Goal: Information Seeking & Learning: Learn about a topic

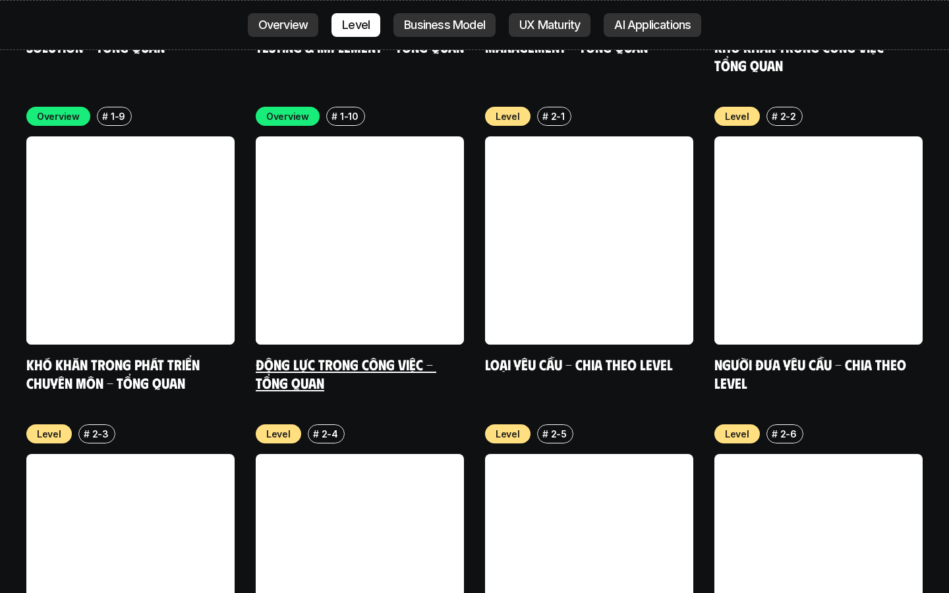
scroll to position [4520, 0]
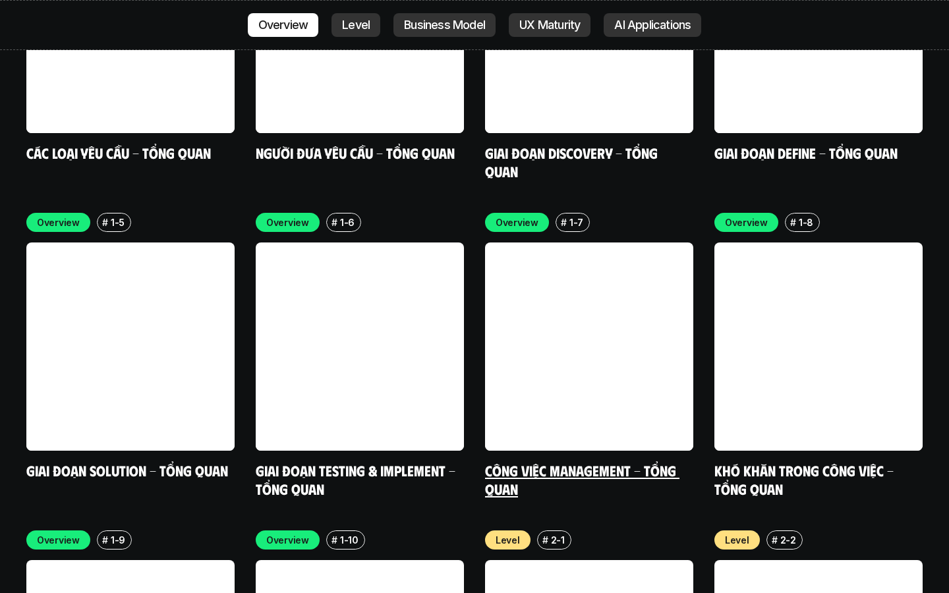
scroll to position [4092, 0]
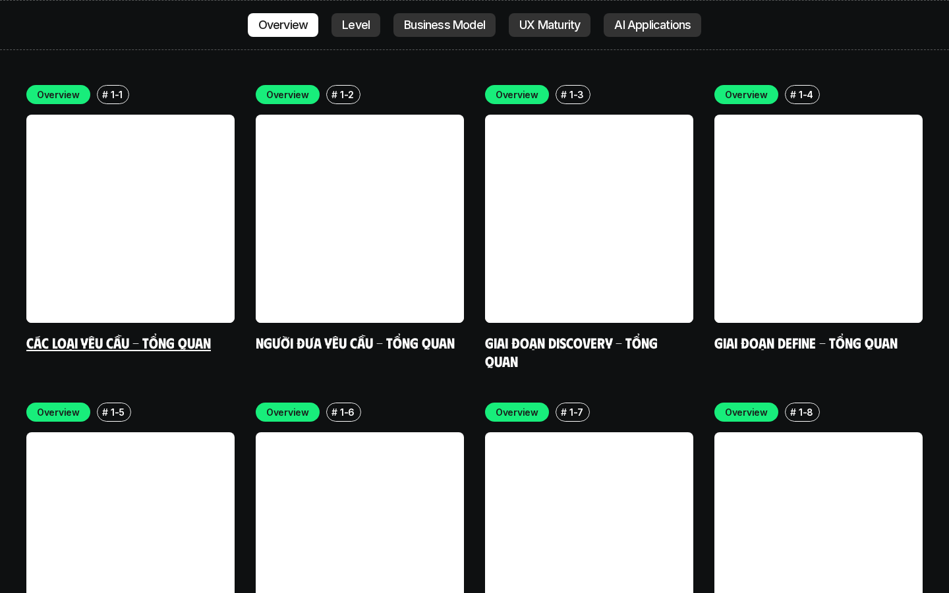
scroll to position [3904, 0]
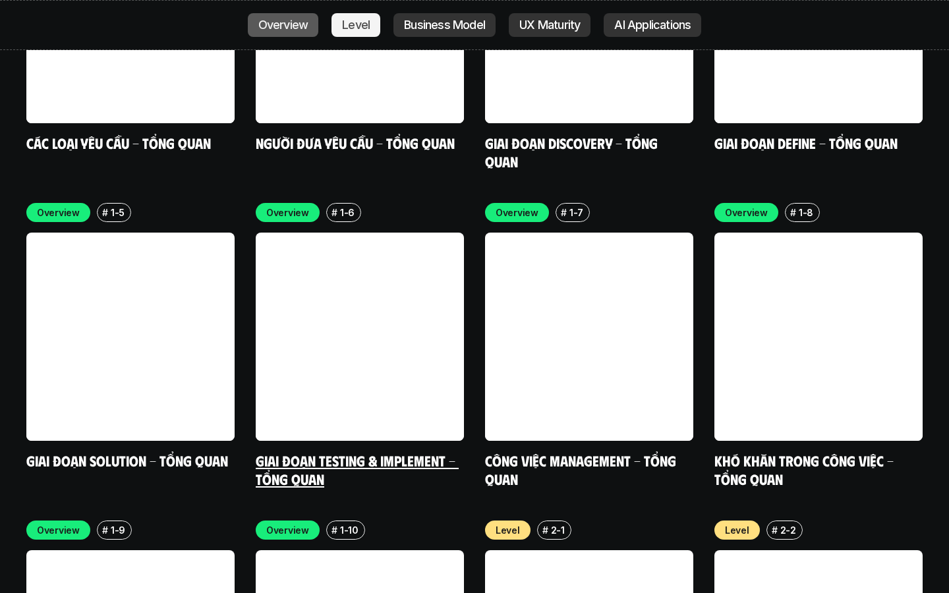
scroll to position [4073, 0]
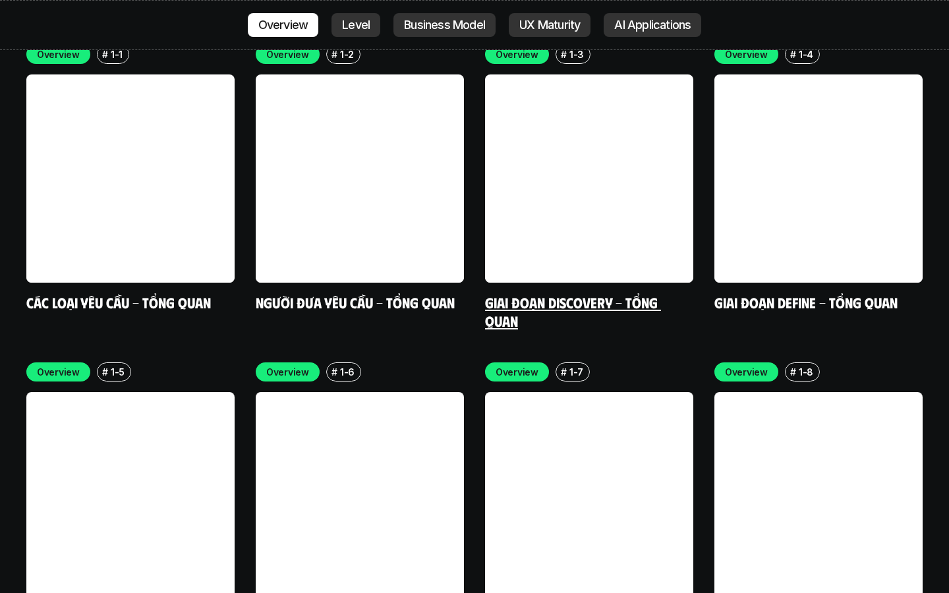
scroll to position [3944, 0]
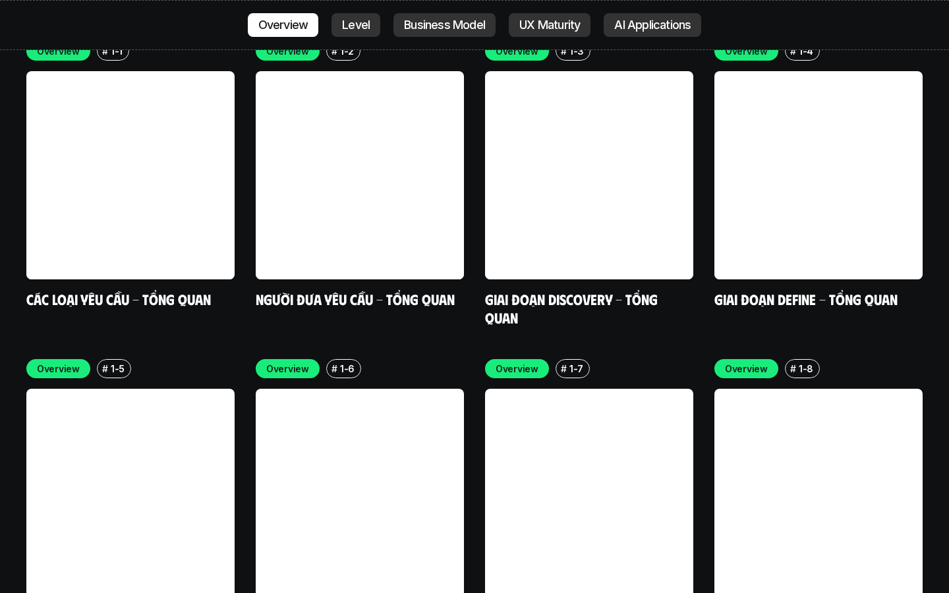
click at [625, 413] on link at bounding box center [589, 493] width 208 height 208
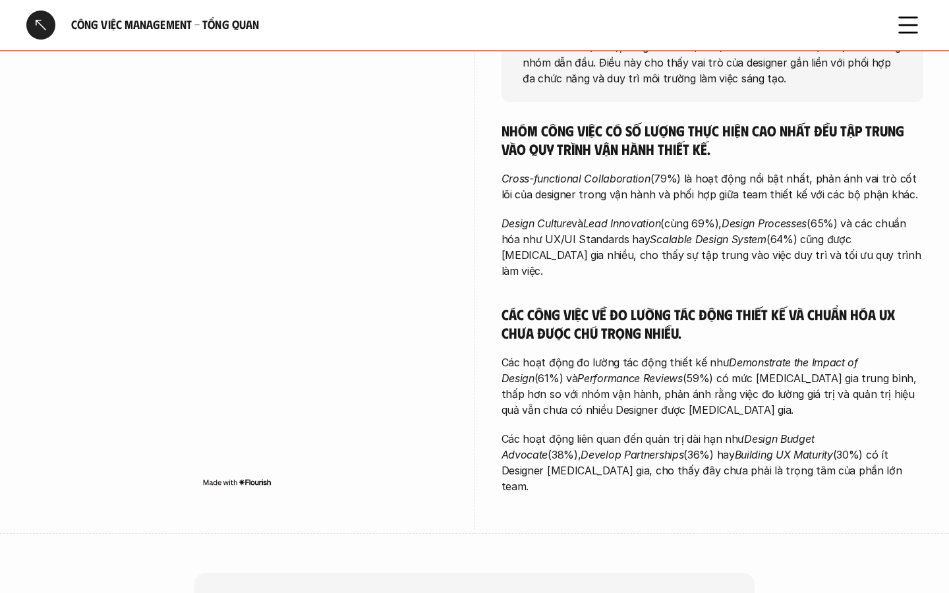
scroll to position [137, 0]
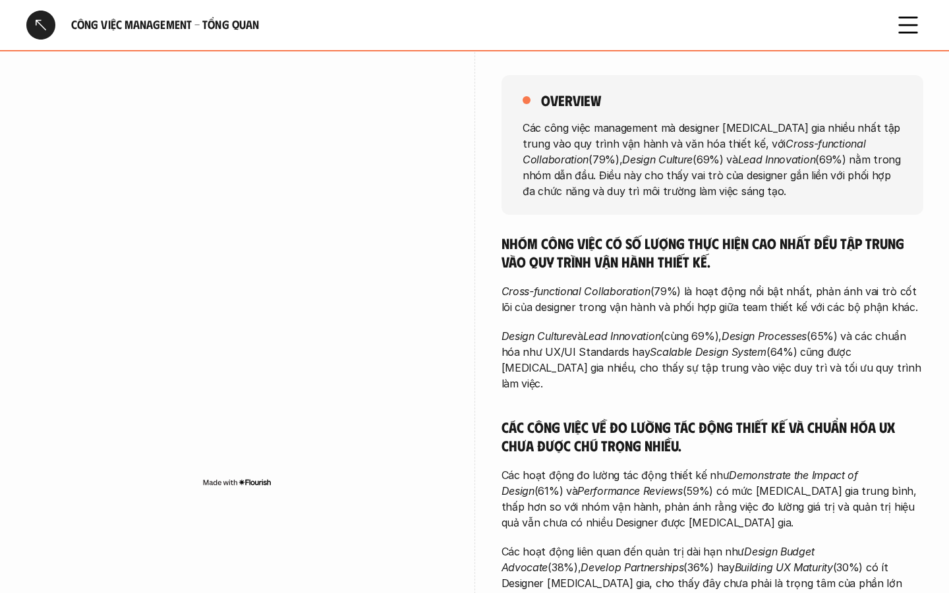
click at [44, 18] on div at bounding box center [40, 25] width 29 height 29
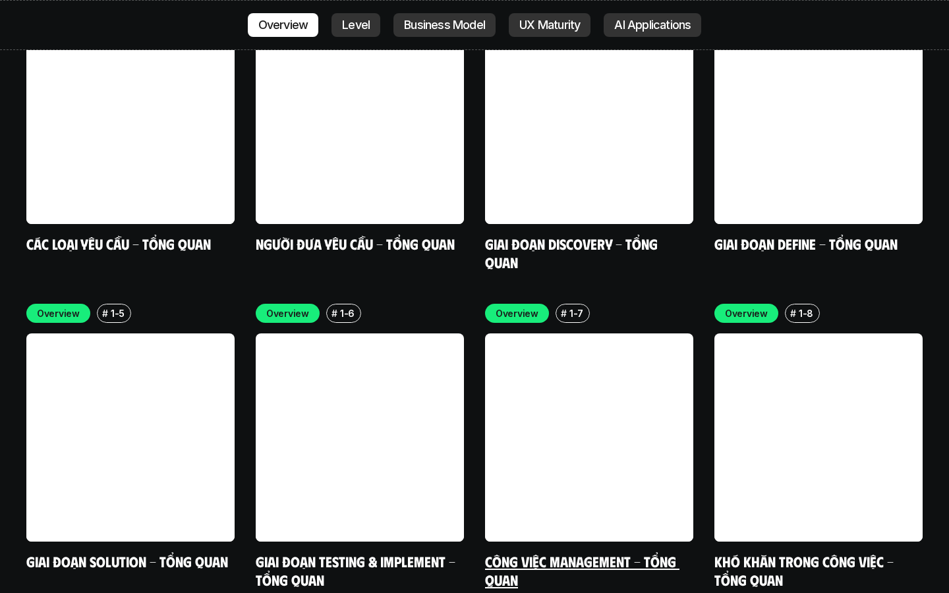
scroll to position [4000, 0]
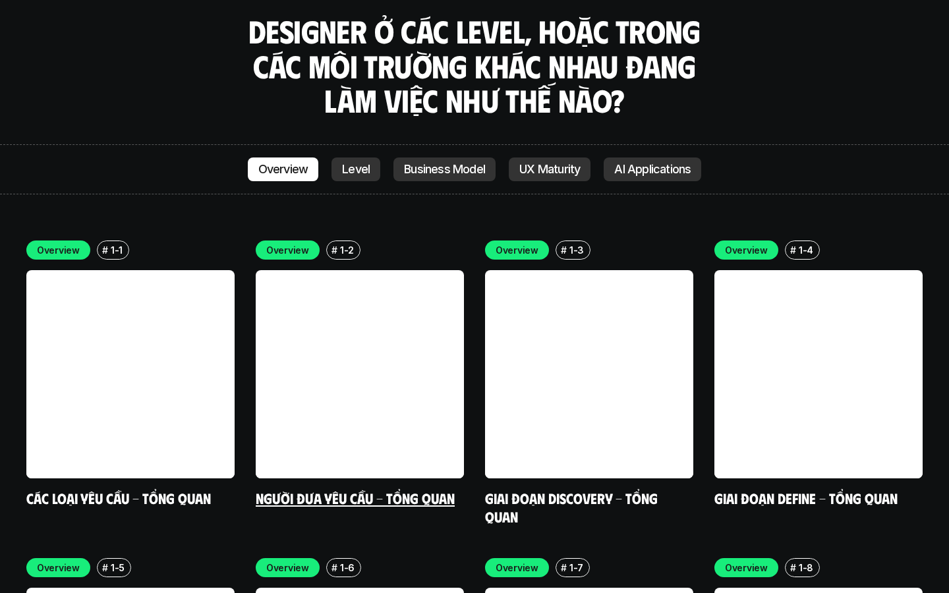
scroll to position [3755, 0]
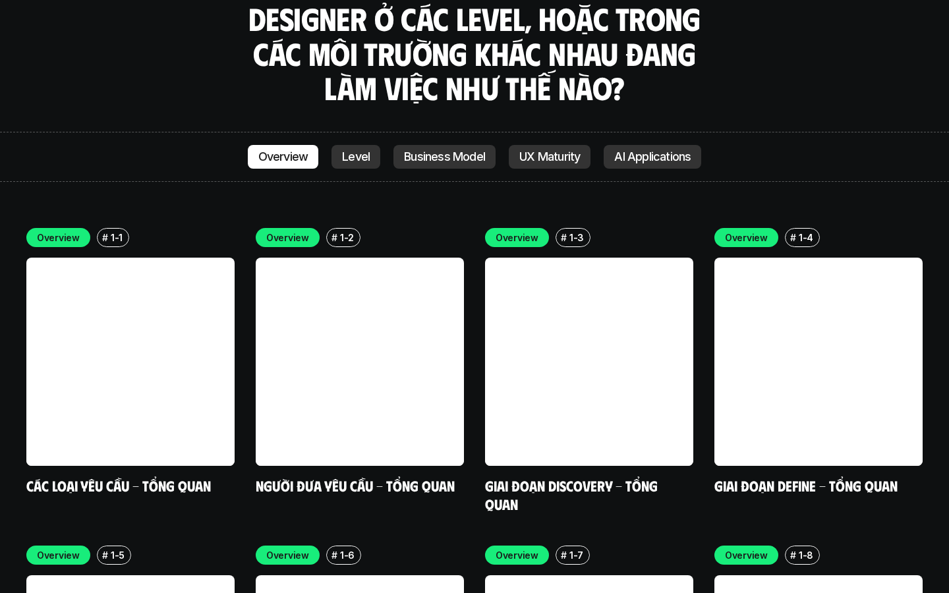
scroll to position [3757, 0]
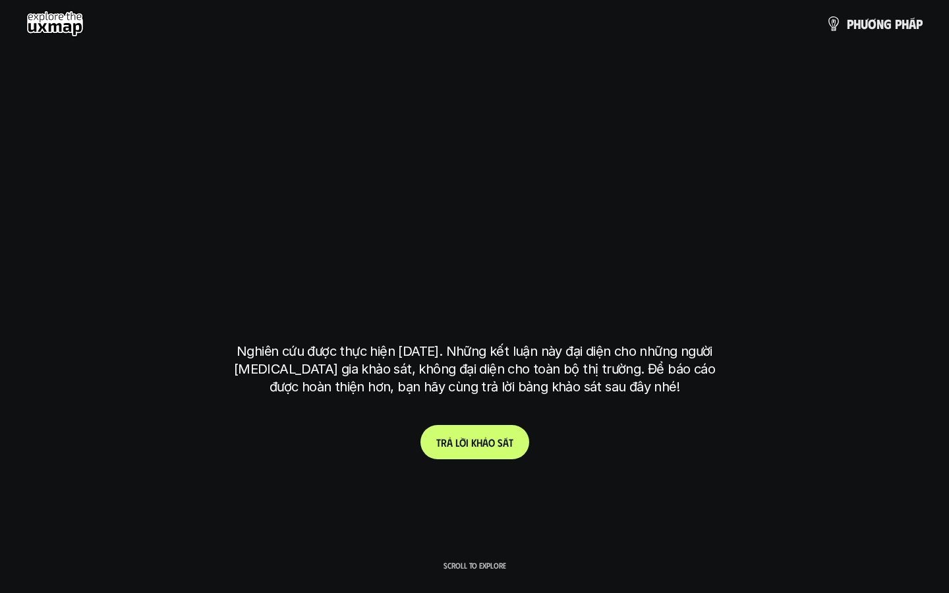
scroll to position [3759, 0]
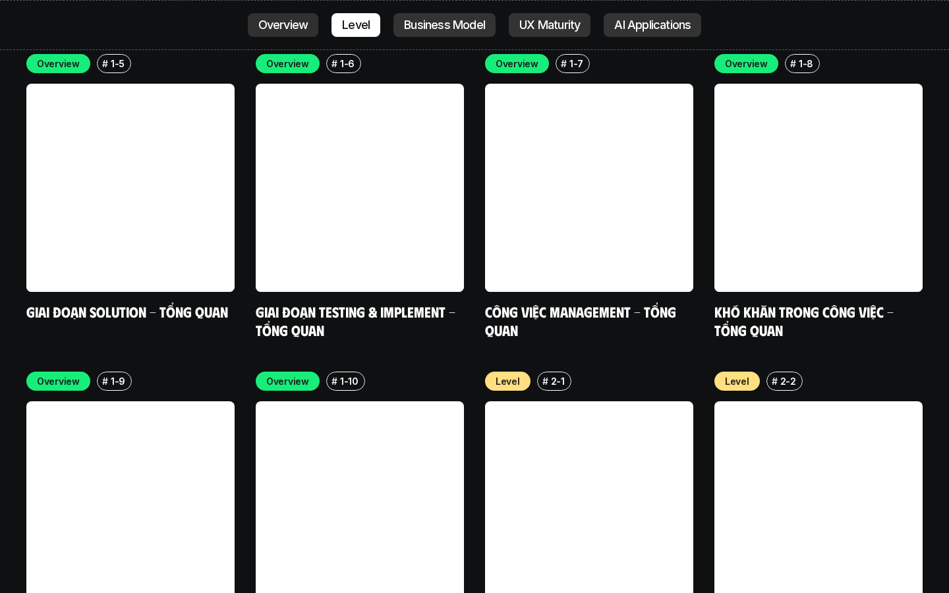
scroll to position [4252, 0]
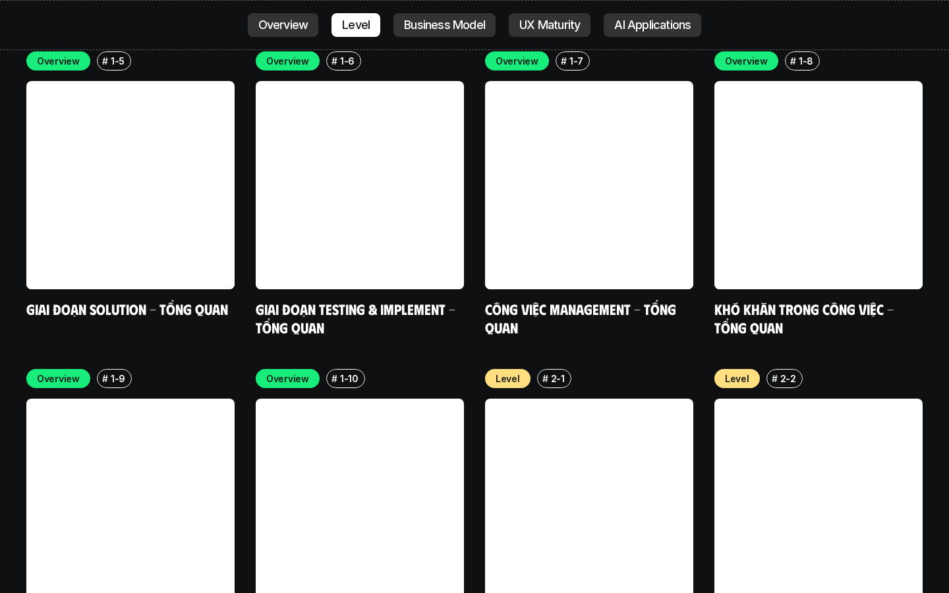
click at [92, 436] on link at bounding box center [130, 503] width 208 height 208
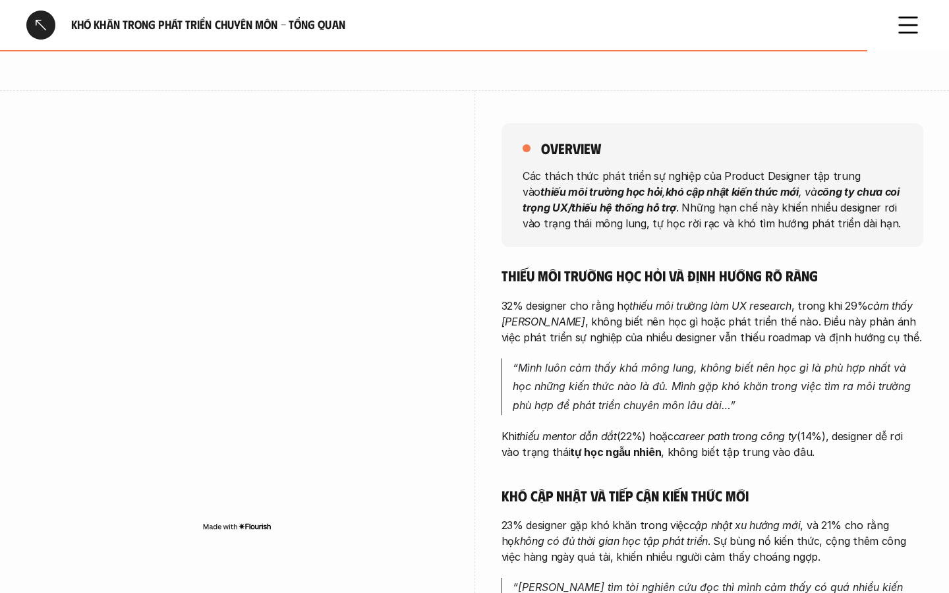
scroll to position [111, 0]
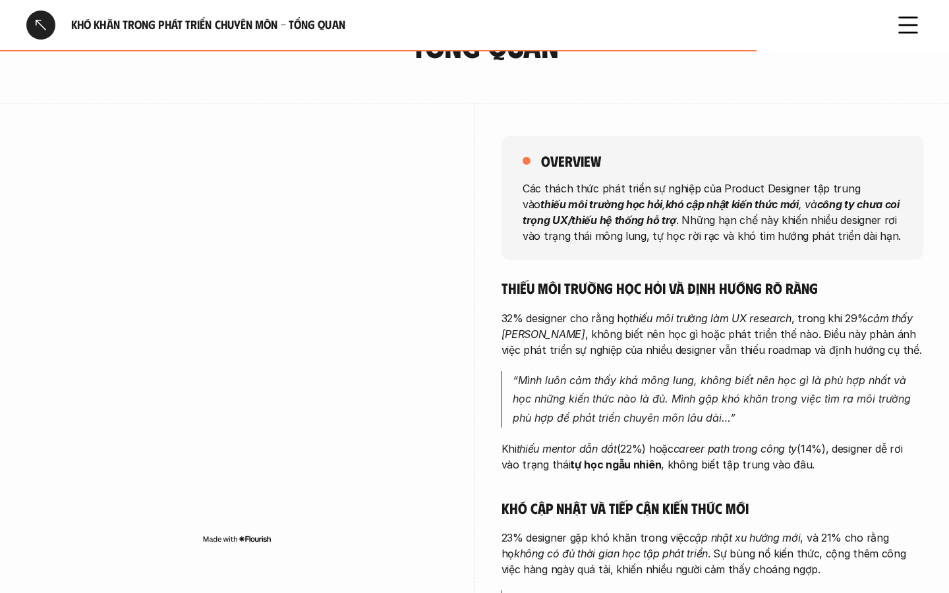
click at [40, 28] on div at bounding box center [40, 25] width 29 height 29
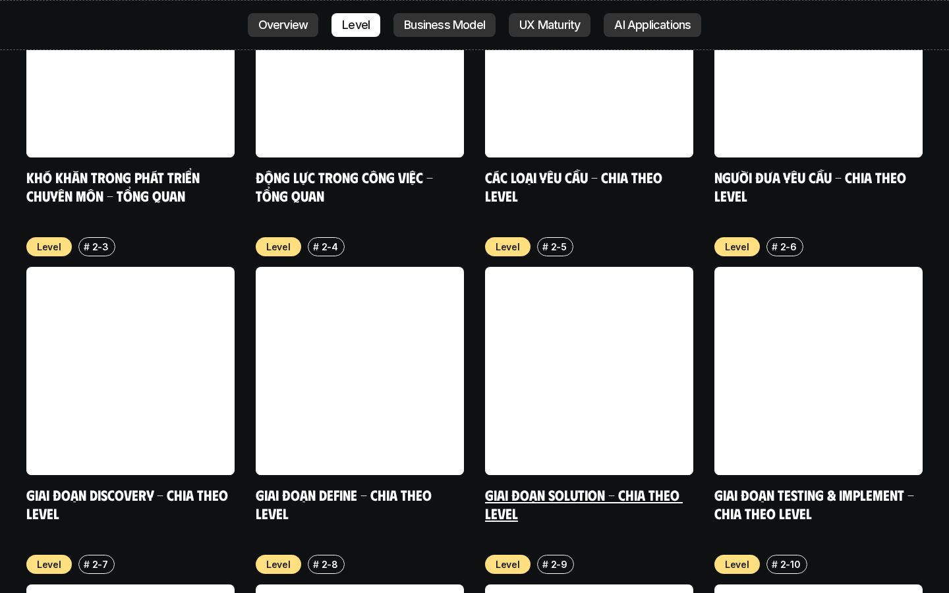
scroll to position [4748, 0]
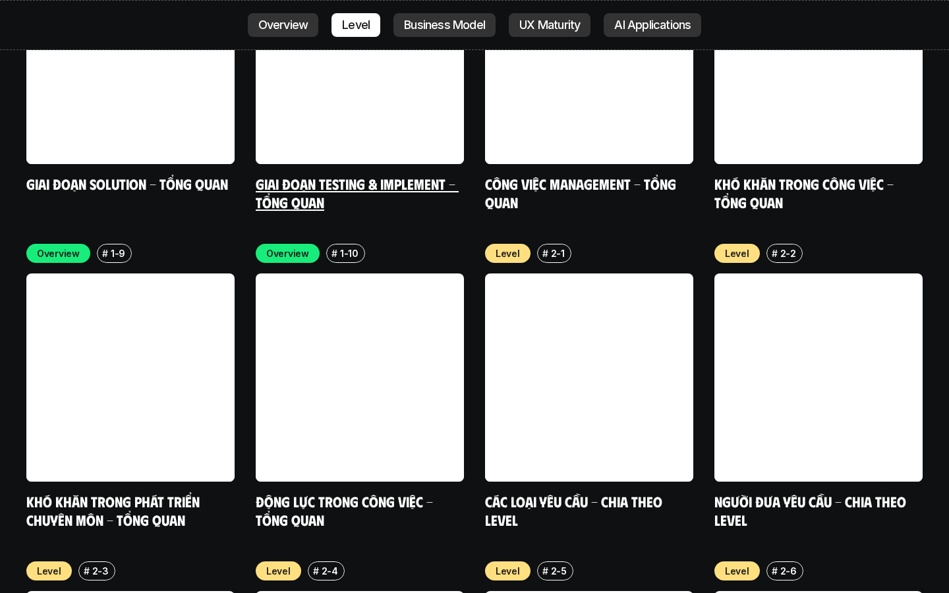
scroll to position [4380, 0]
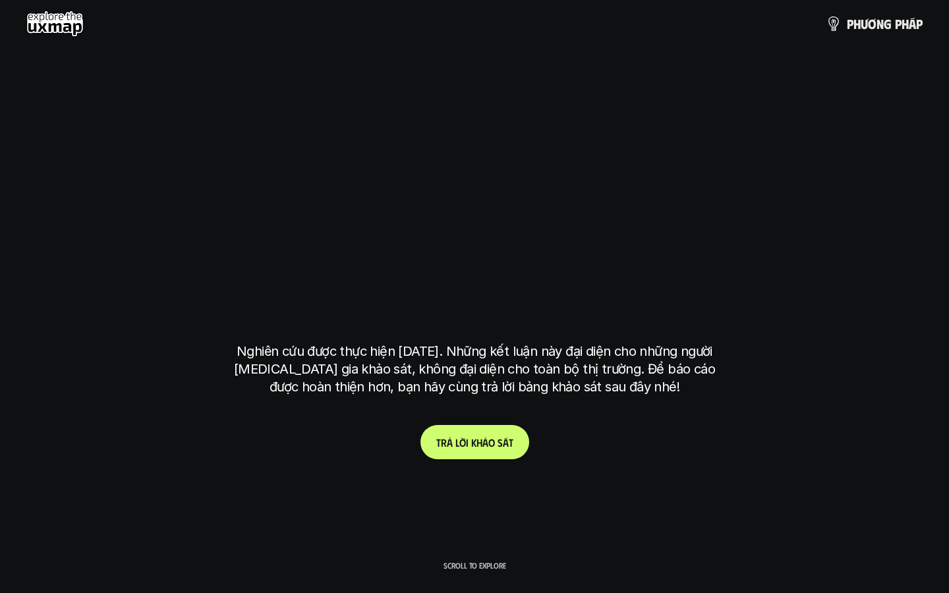
scroll to position [4380, 0]
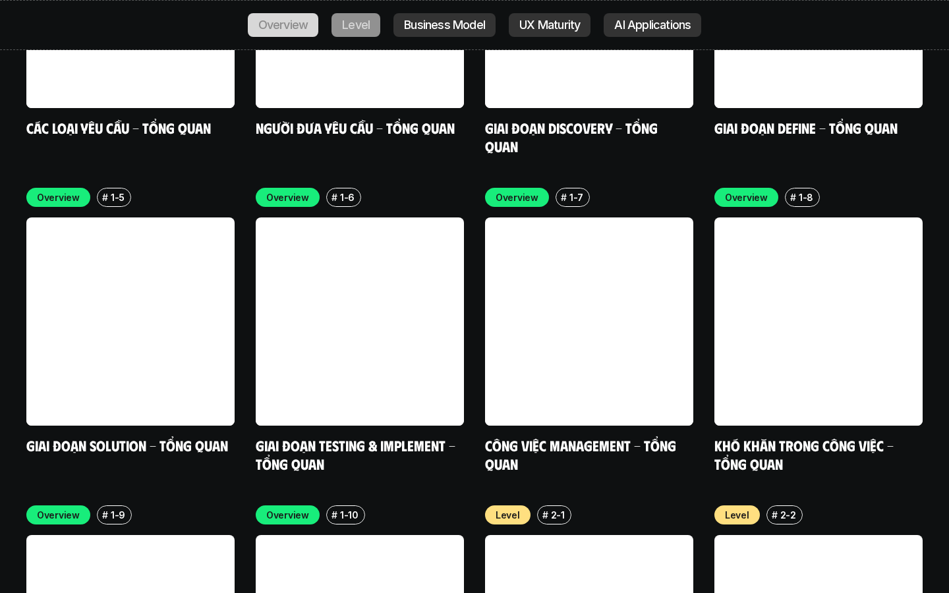
scroll to position [4255, 0]
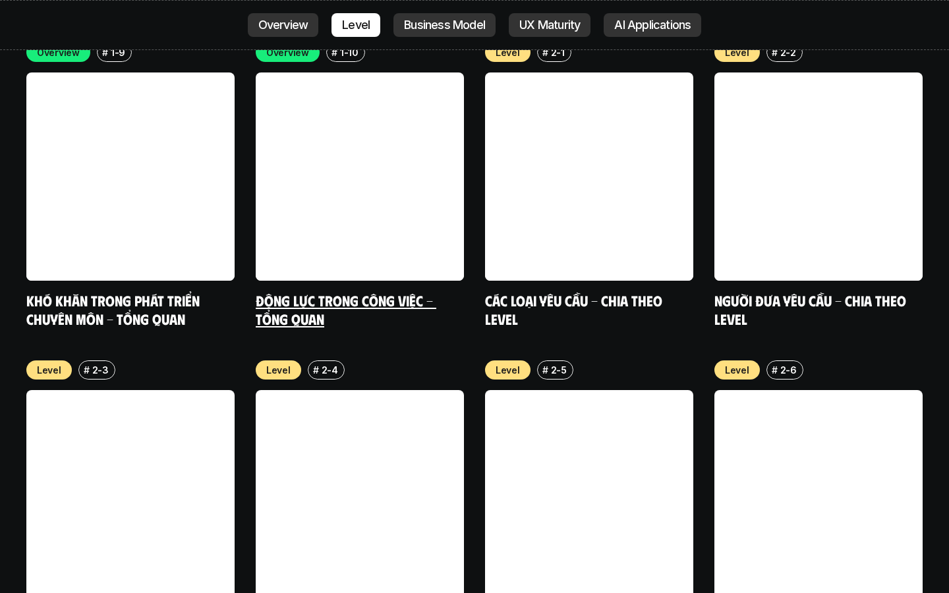
scroll to position [4626, 0]
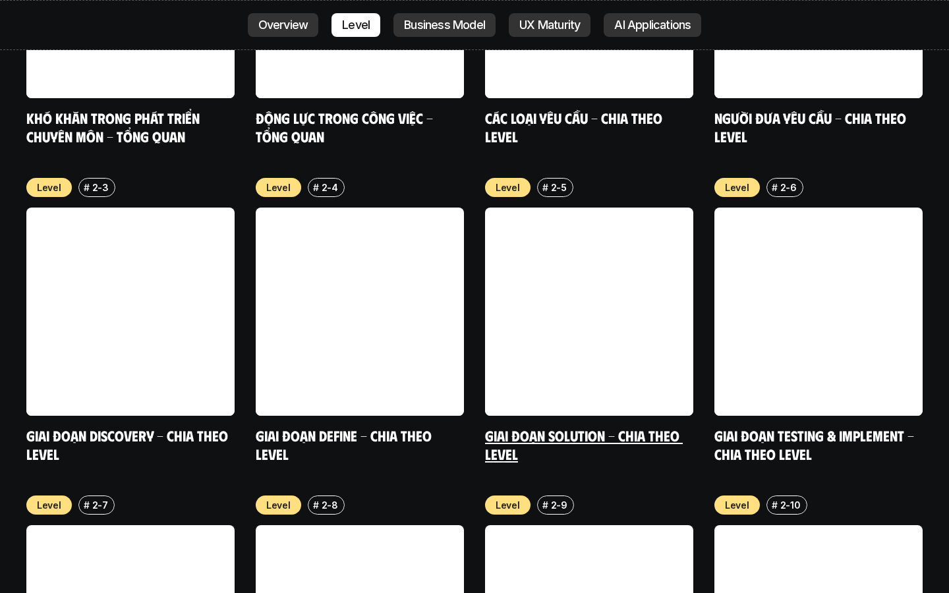
scroll to position [4752, 0]
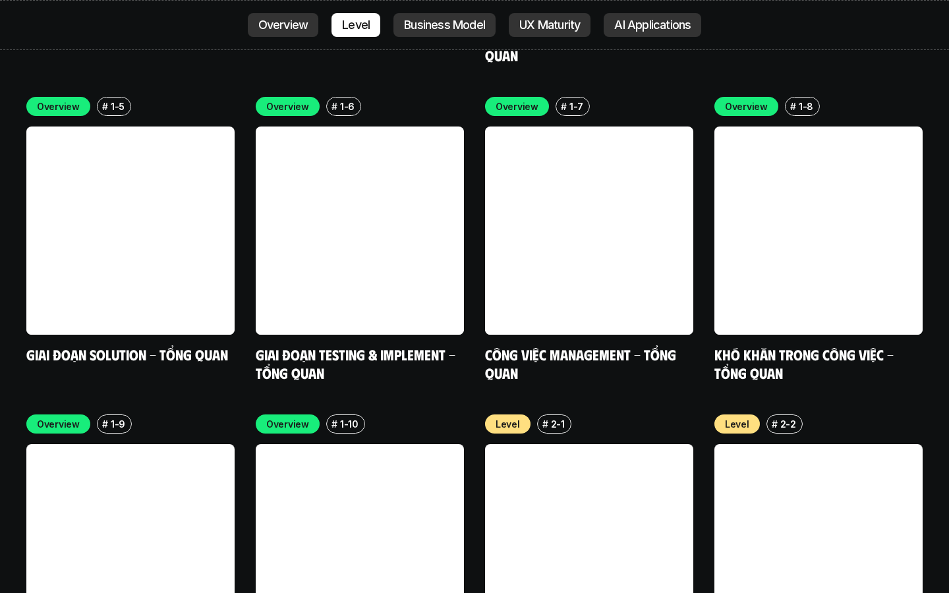
scroll to position [4196, 0]
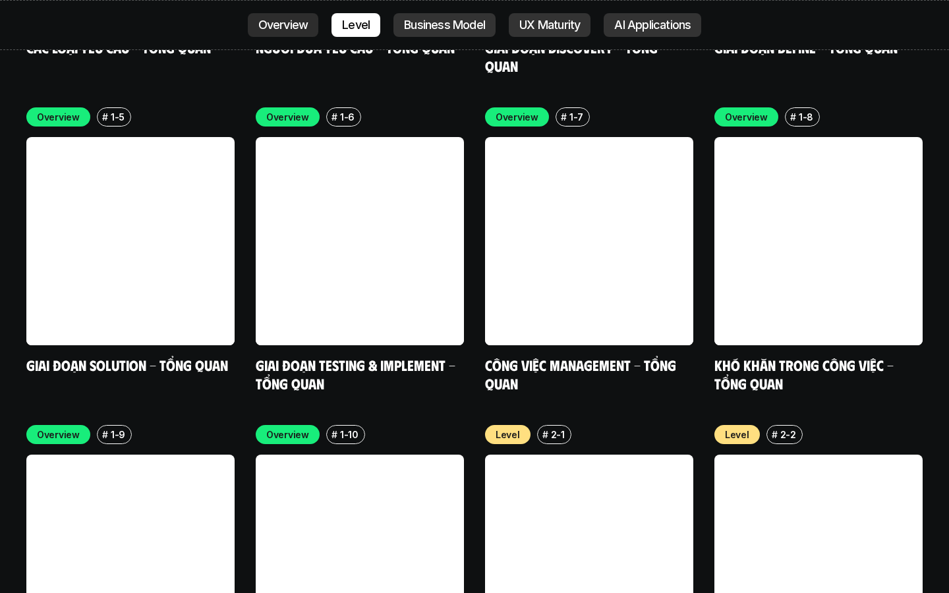
scroll to position [4196, 0]
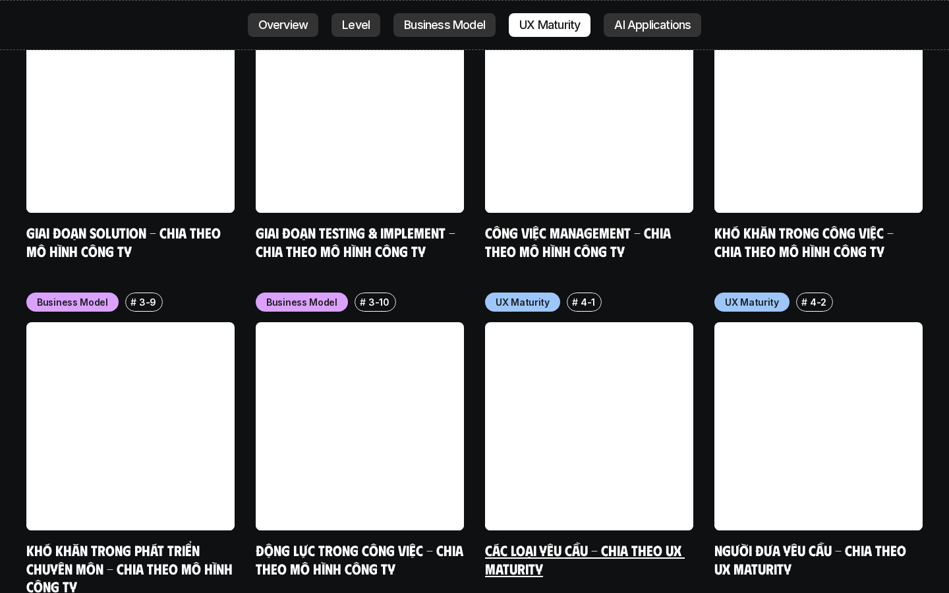
scroll to position [5917, 0]
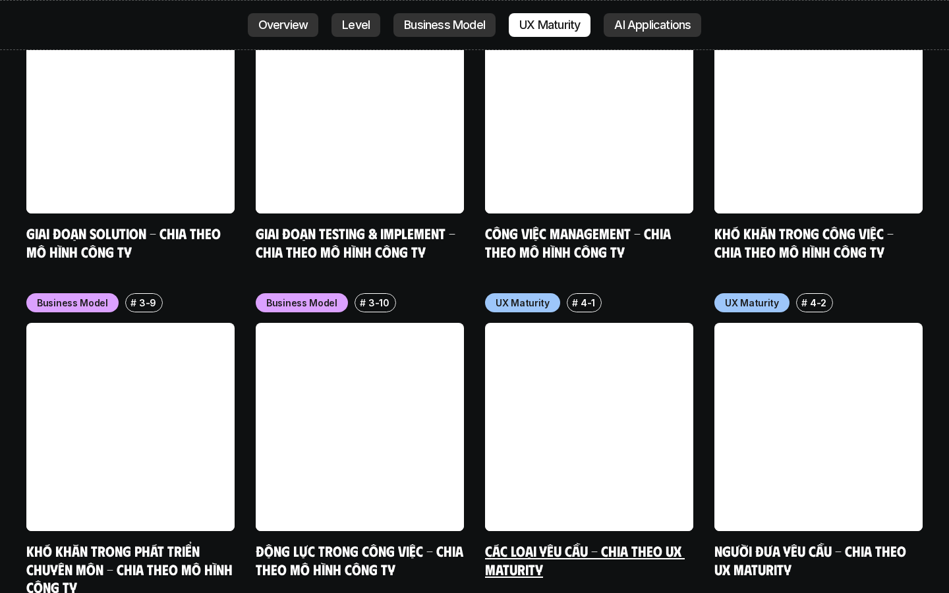
click at [585, 323] on link at bounding box center [589, 427] width 208 height 208
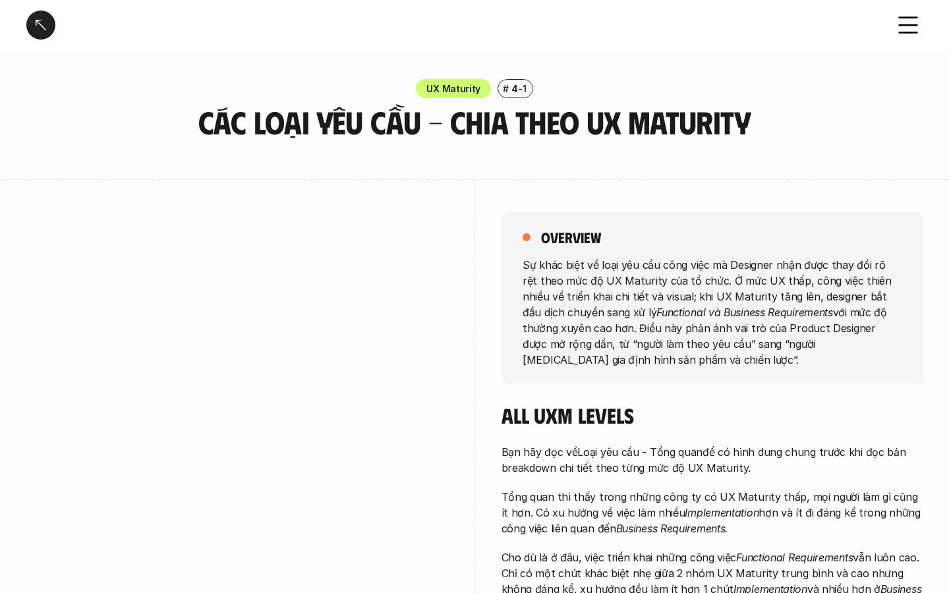
click at [48, 24] on div at bounding box center [40, 25] width 29 height 29
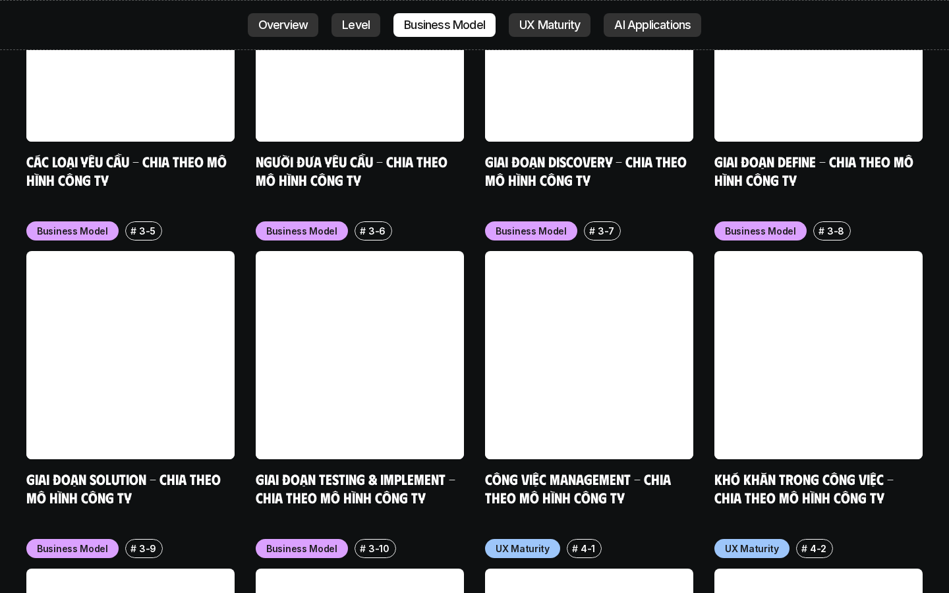
scroll to position [5671, 0]
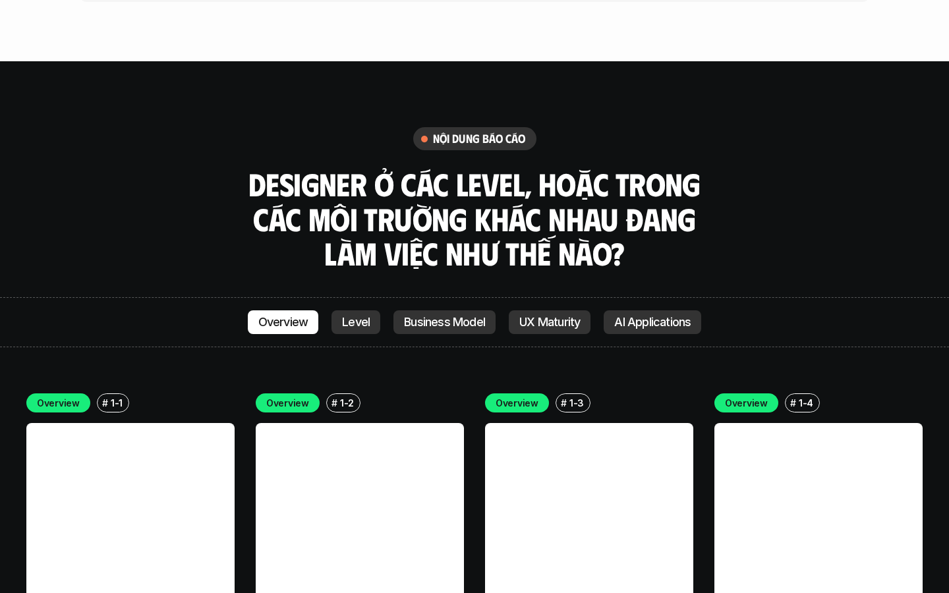
scroll to position [3595, 0]
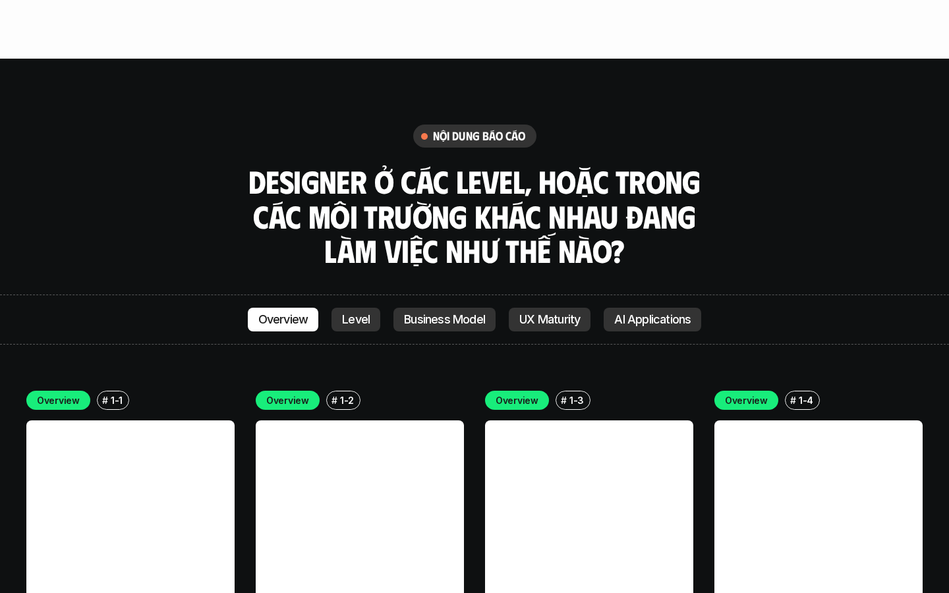
click at [100, 445] on link at bounding box center [130, 525] width 208 height 208
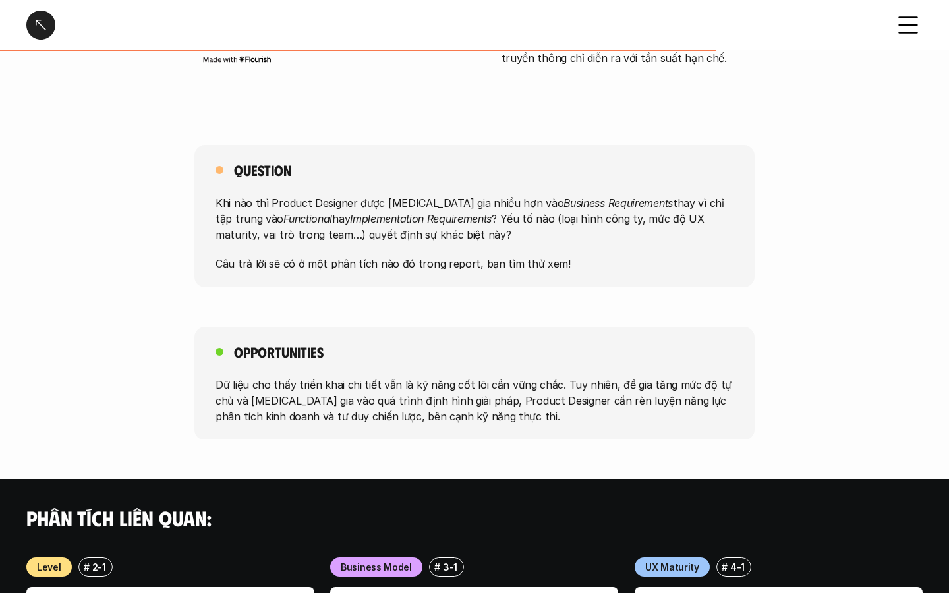
scroll to position [987, 0]
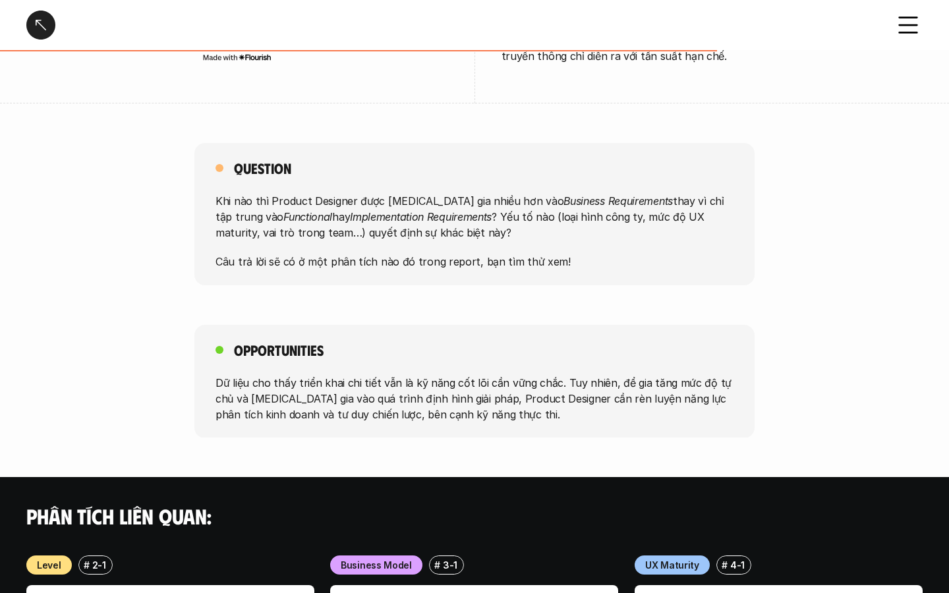
click at [40, 29] on div at bounding box center [40, 25] width 29 height 29
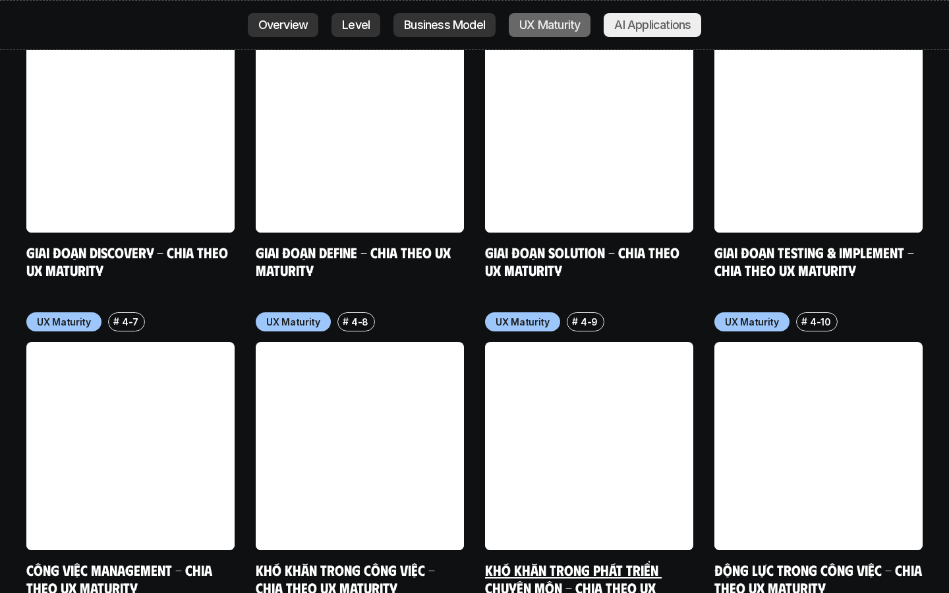
scroll to position [6450, 0]
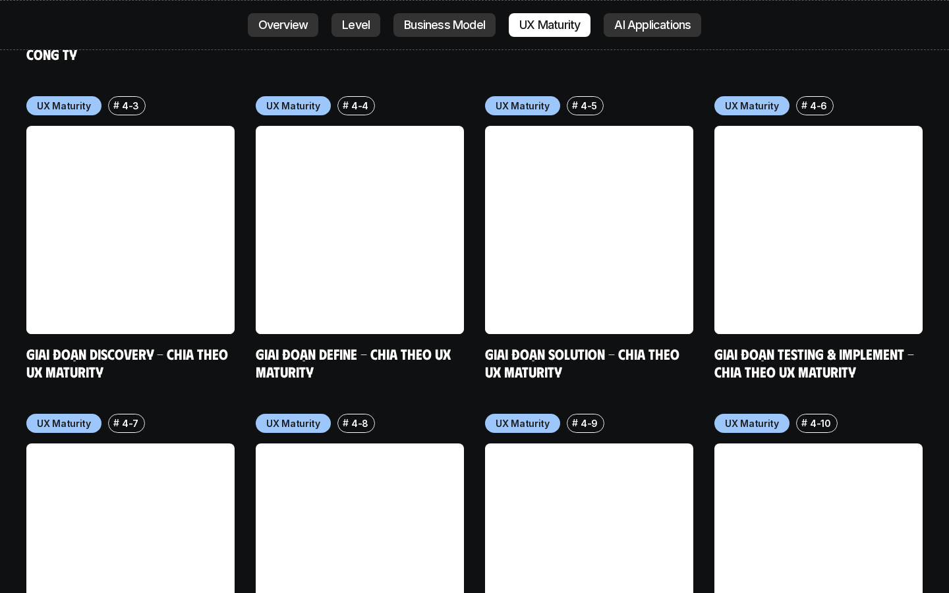
click at [351, 21] on p "Level" at bounding box center [356, 24] width 28 height 13
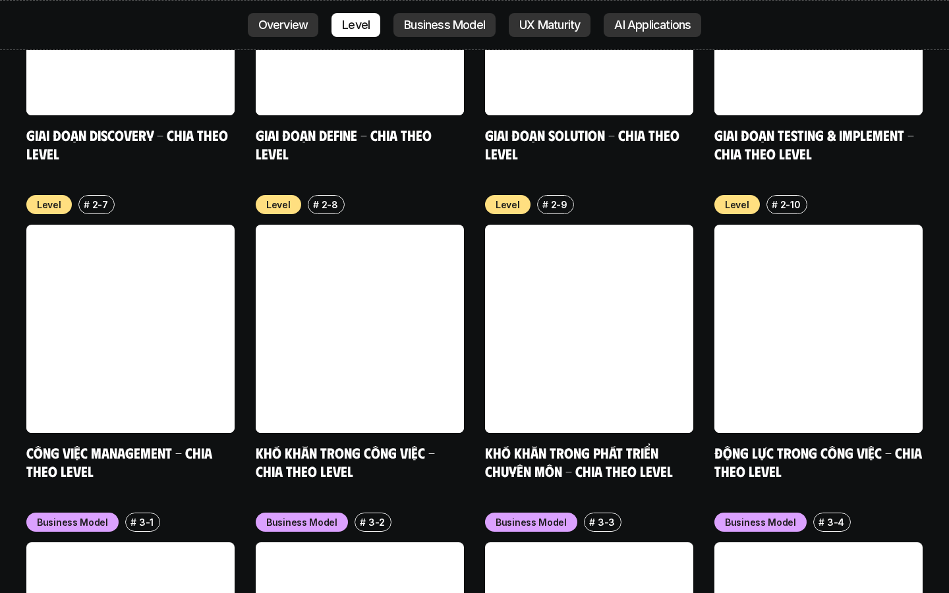
scroll to position [5168, 0]
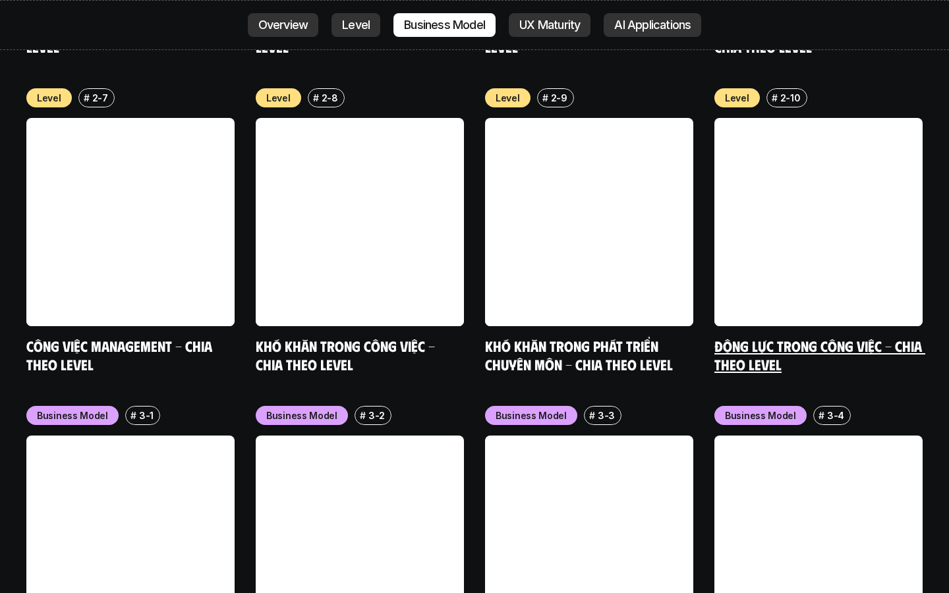
click at [816, 118] on link at bounding box center [819, 222] width 208 height 208
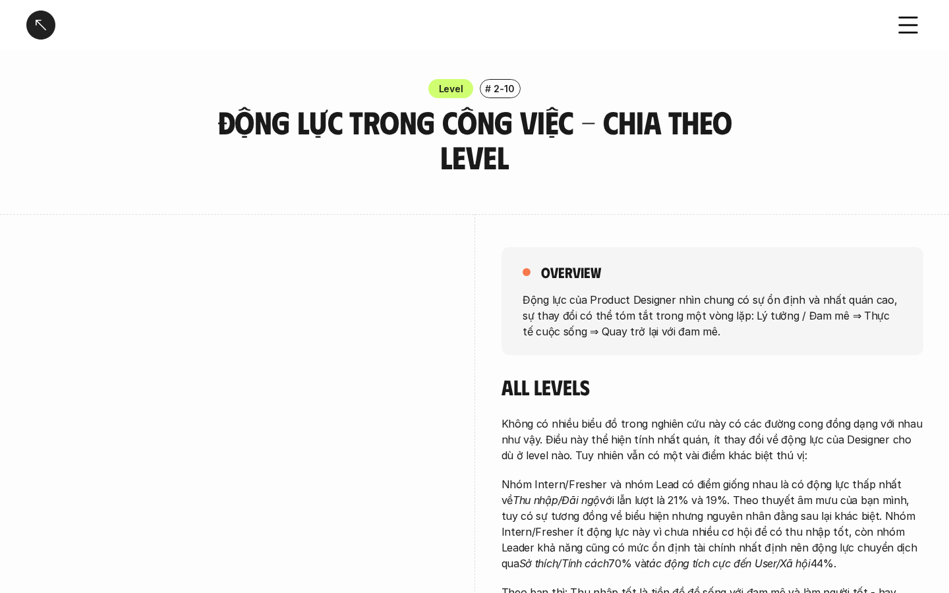
click at [36, 20] on div at bounding box center [40, 25] width 29 height 29
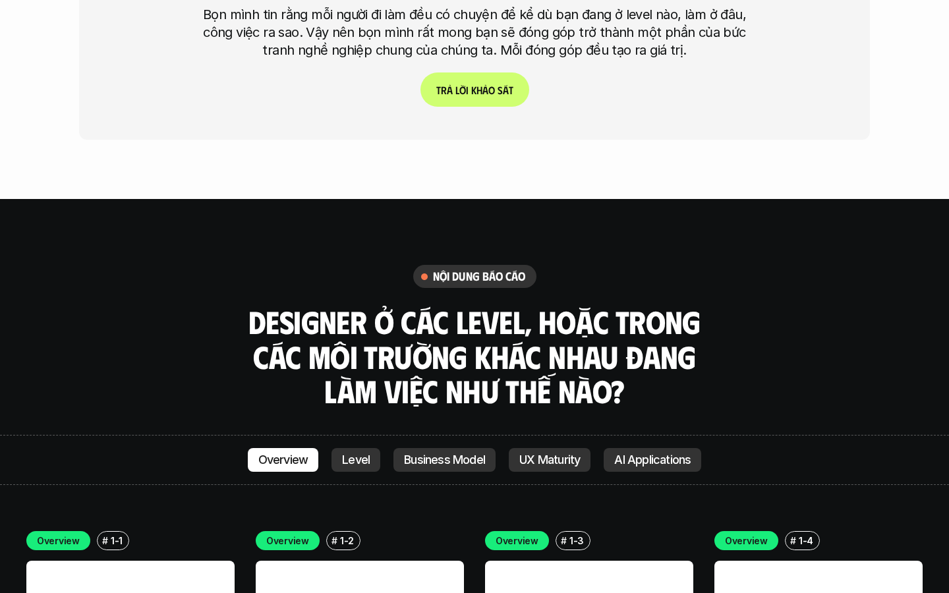
scroll to position [3469, 0]
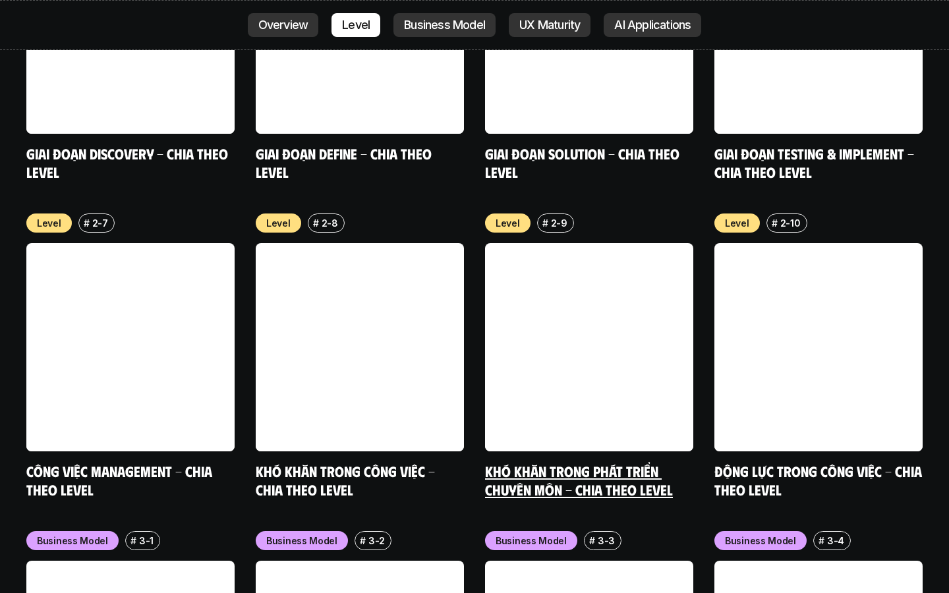
scroll to position [5045, 0]
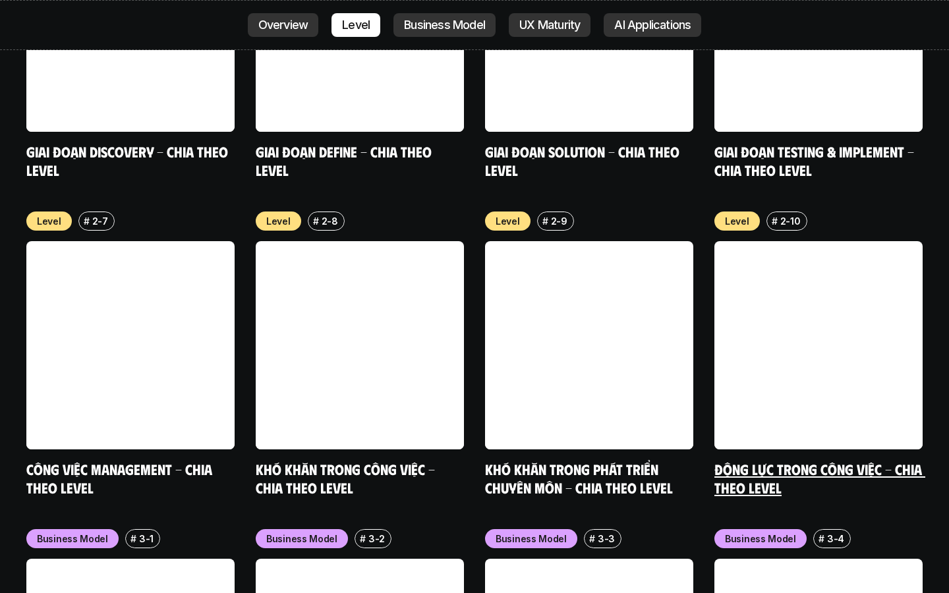
click at [780, 241] on link at bounding box center [819, 345] width 208 height 208
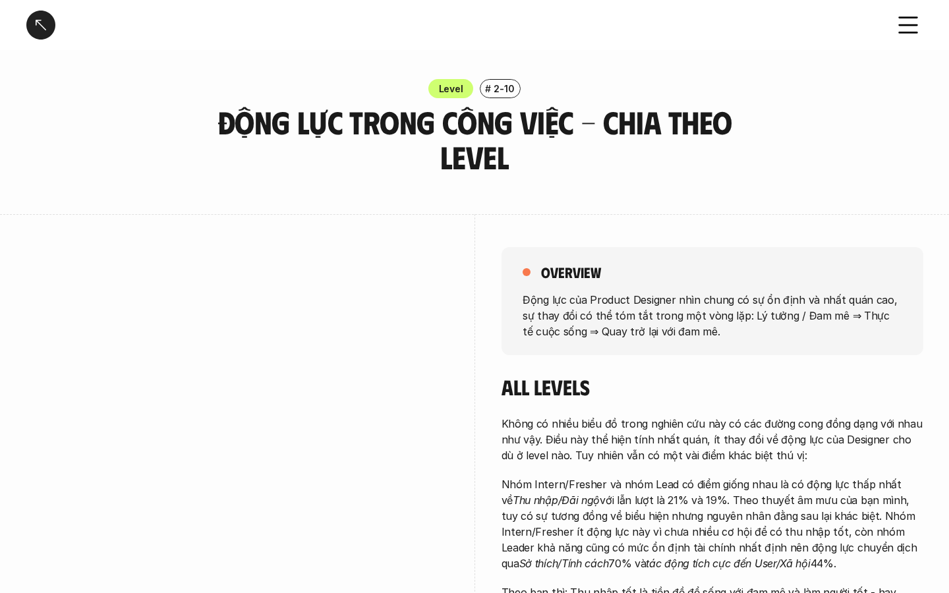
click at [139, 121] on div "Level # 2-10 Động lực trong công việc - Chia theo Level" at bounding box center [474, 127] width 949 height 96
click at [40, 16] on div at bounding box center [40, 25] width 29 height 29
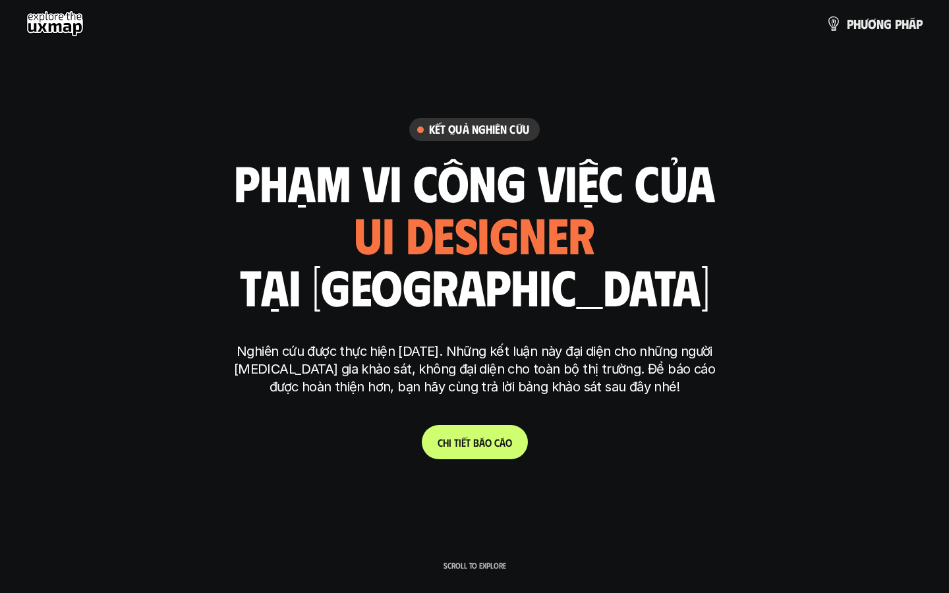
scroll to position [3834, 0]
